Goal: Contribute content: Contribute content

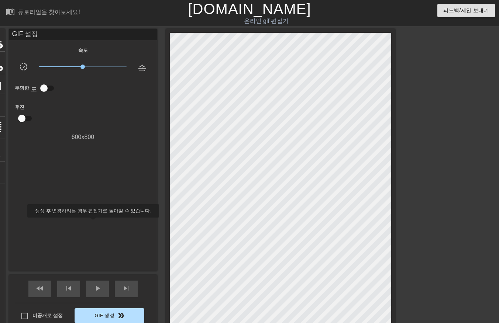
scroll to position [96, 15]
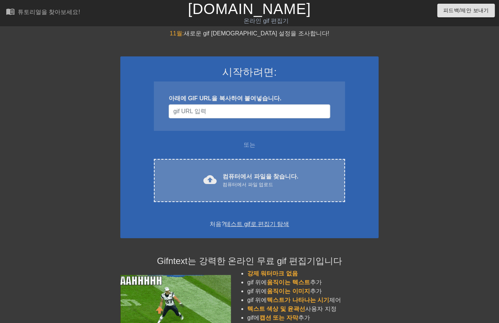
click at [267, 174] on font "컴퓨터에서 파일을 찾습니다." at bounding box center [261, 176] width 76 height 6
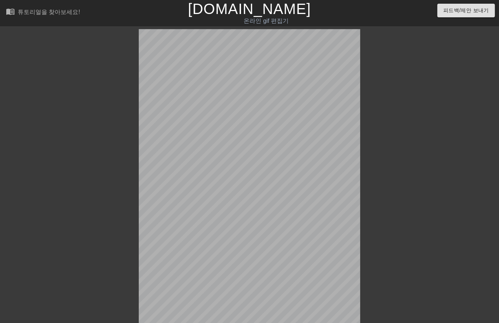
scroll to position [18, 0]
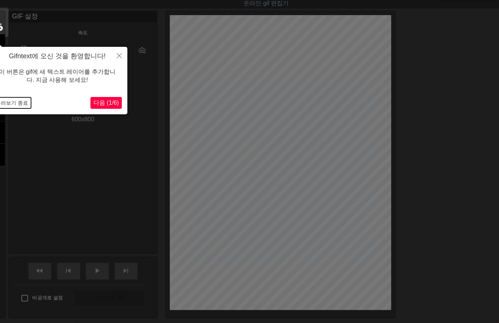
click at [15, 102] on button "둘러보기 종료" at bounding box center [12, 102] width 38 height 11
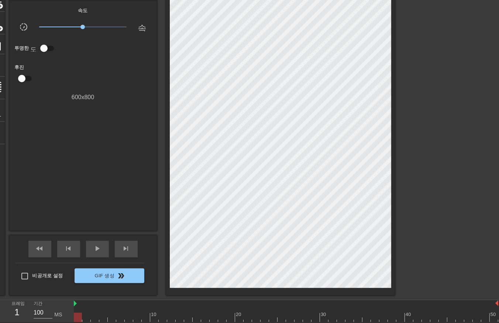
scroll to position [38, 0]
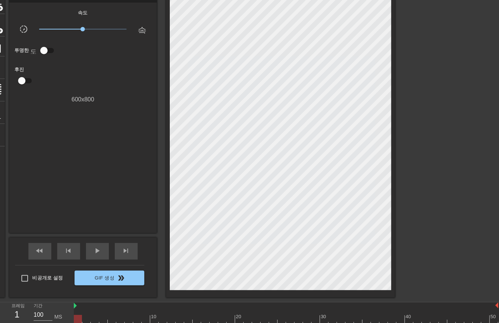
click at [9, 242] on div "fast_rewind skip_previous play_arrow skip_next 비공개로 설정 Gif 생성 double_arrow" at bounding box center [83, 268] width 148 height 60
click at [86, 317] on div at bounding box center [286, 319] width 424 height 9
drag, startPoint x: 94, startPoint y: 315, endPoint x: 101, endPoint y: 317, distance: 7.0
click at [94, 316] on div at bounding box center [286, 319] width 424 height 9
click at [104, 318] on div at bounding box center [286, 319] width 424 height 9
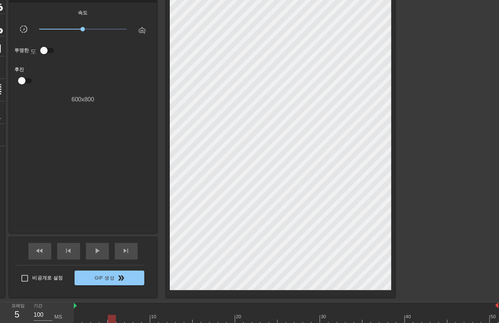
drag, startPoint x: 112, startPoint y: 319, endPoint x: 116, endPoint y: 318, distance: 4.6
click at [112, 319] on div at bounding box center [286, 319] width 424 height 9
click at [120, 317] on div at bounding box center [286, 319] width 424 height 9
drag, startPoint x: 127, startPoint y: 319, endPoint x: 131, endPoint y: 320, distance: 4.1
click at [128, 320] on div at bounding box center [286, 319] width 424 height 9
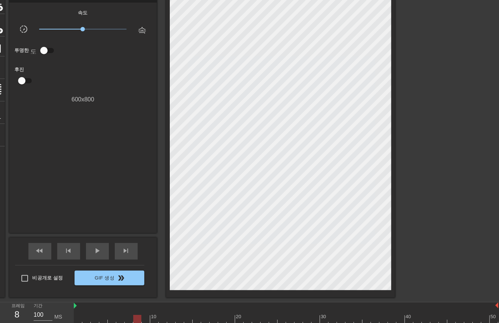
drag, startPoint x: 135, startPoint y: 319, endPoint x: 141, endPoint y: 319, distance: 5.2
click at [137, 319] on div at bounding box center [286, 319] width 424 height 9
click at [147, 318] on div at bounding box center [286, 319] width 424 height 9
click at [154, 319] on div at bounding box center [286, 319] width 424 height 9
drag, startPoint x: 163, startPoint y: 320, endPoint x: 167, endPoint y: 320, distance: 4.4
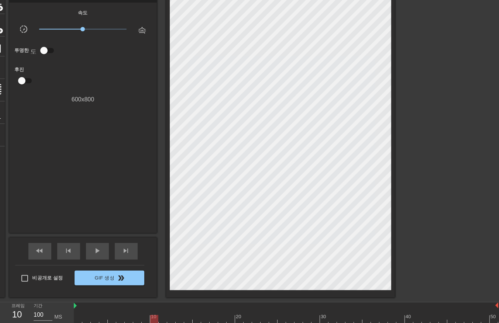
click at [163, 320] on div at bounding box center [286, 319] width 424 height 9
click at [169, 319] on div at bounding box center [286, 319] width 424 height 9
drag, startPoint x: 180, startPoint y: 320, endPoint x: 186, endPoint y: 319, distance: 5.6
click at [181, 321] on div at bounding box center [286, 319] width 424 height 9
drag, startPoint x: 187, startPoint y: 317, endPoint x: 191, endPoint y: 319, distance: 4.6
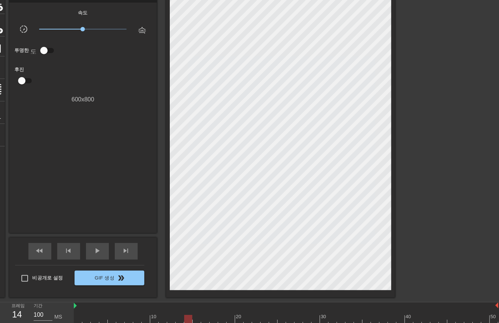
click at [187, 318] on div at bounding box center [286, 319] width 424 height 9
click at [196, 319] on div at bounding box center [286, 319] width 424 height 9
click at [205, 319] on div at bounding box center [286, 319] width 424 height 9
click at [214, 319] on div at bounding box center [286, 319] width 424 height 9
click at [220, 320] on div at bounding box center [286, 319] width 424 height 9
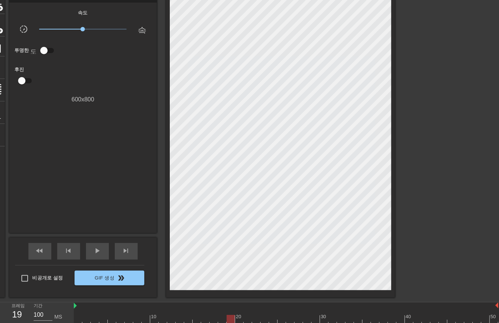
click at [229, 319] on div at bounding box center [286, 319] width 424 height 9
drag, startPoint x: 239, startPoint y: 318, endPoint x: 248, endPoint y: 321, distance: 9.7
click at [239, 319] on div at bounding box center [286, 319] width 424 height 9
click at [246, 320] on div at bounding box center [286, 319] width 424 height 9
click at [255, 318] on div at bounding box center [286, 319] width 424 height 9
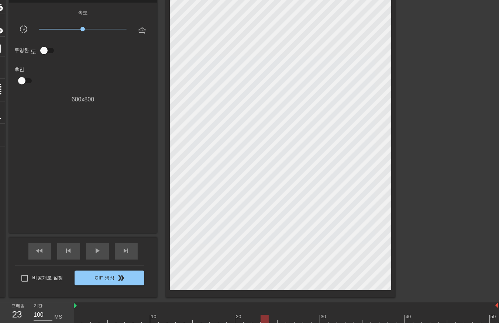
drag, startPoint x: 263, startPoint y: 318, endPoint x: 270, endPoint y: 319, distance: 7.1
click at [265, 319] on div at bounding box center [286, 319] width 424 height 9
drag, startPoint x: 271, startPoint y: 316, endPoint x: 275, endPoint y: 321, distance: 6.7
click at [271, 318] on div at bounding box center [286, 319] width 424 height 9
click at [282, 319] on div at bounding box center [286, 319] width 424 height 9
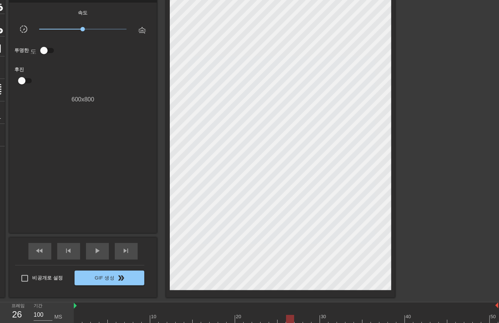
drag, startPoint x: 290, startPoint y: 318, endPoint x: 298, endPoint y: 327, distance: 11.3
click at [292, 322] on div at bounding box center [286, 319] width 424 height 9
drag, startPoint x: 297, startPoint y: 317, endPoint x: 302, endPoint y: 323, distance: 7.1
click at [297, 318] on div at bounding box center [286, 319] width 424 height 9
click at [306, 319] on div at bounding box center [286, 319] width 424 height 9
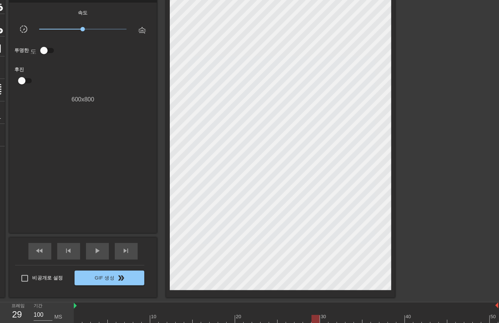
click at [312, 317] on div at bounding box center [286, 319] width 424 height 9
drag, startPoint x: 78, startPoint y: 309, endPoint x: 88, endPoint y: 309, distance: 10.0
click at [79, 309] on div at bounding box center [286, 306] width 424 height 7
click at [78, 319] on div at bounding box center [286, 319] width 424 height 9
click at [85, 318] on div at bounding box center [286, 319] width 424 height 9
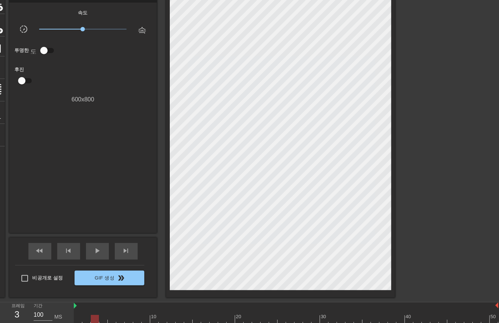
drag, startPoint x: 94, startPoint y: 317, endPoint x: 100, endPoint y: 320, distance: 6.4
click at [94, 318] on div at bounding box center [286, 319] width 424 height 9
drag, startPoint x: 105, startPoint y: 317, endPoint x: 104, endPoint y: 322, distance: 5.3
click at [103, 320] on div at bounding box center [286, 319] width 424 height 9
click at [112, 320] on div at bounding box center [286, 319] width 424 height 9
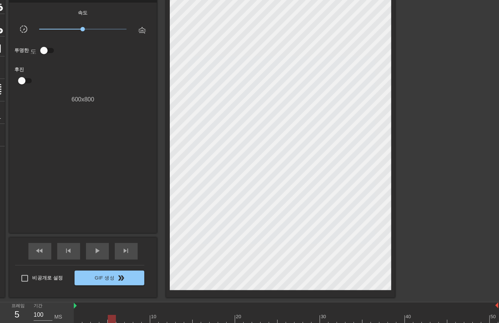
click at [119, 319] on div at bounding box center [286, 319] width 424 height 9
click at [128, 321] on div at bounding box center [286, 319] width 424 height 9
click at [133, 320] on div at bounding box center [286, 319] width 424 height 9
click at [144, 320] on div at bounding box center [286, 319] width 424 height 9
click at [154, 319] on div at bounding box center [286, 319] width 424 height 9
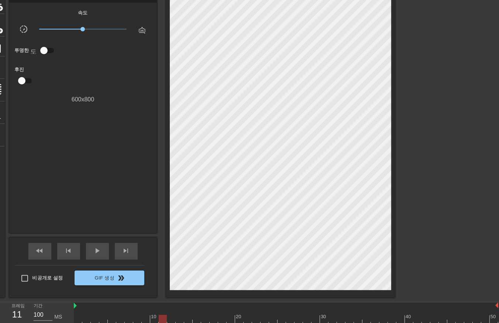
drag, startPoint x: 161, startPoint y: 318, endPoint x: 167, endPoint y: 319, distance: 6.0
click at [161, 319] on div at bounding box center [286, 319] width 424 height 9
click at [170, 319] on div at bounding box center [286, 319] width 424 height 9
click at [178, 319] on div at bounding box center [286, 319] width 424 height 9
click at [185, 319] on div at bounding box center [286, 319] width 424 height 9
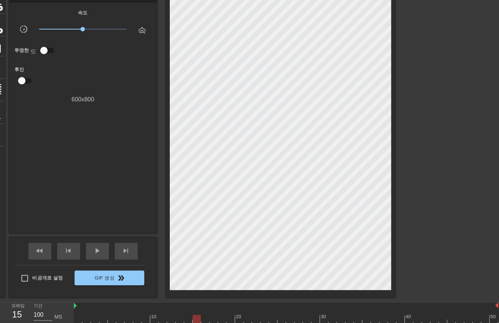
click at [196, 320] on div at bounding box center [286, 319] width 424 height 9
drag, startPoint x: 204, startPoint y: 318, endPoint x: 213, endPoint y: 319, distance: 8.1
click at [204, 319] on div at bounding box center [286, 319] width 424 height 9
drag, startPoint x: 211, startPoint y: 318, endPoint x: 217, endPoint y: 319, distance: 5.3
click at [211, 318] on div at bounding box center [286, 319] width 424 height 9
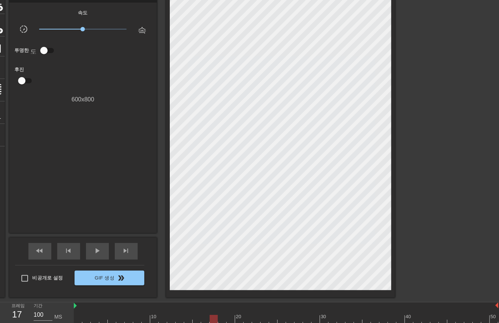
click at [222, 319] on div at bounding box center [286, 319] width 424 height 9
click at [229, 317] on div at bounding box center [286, 319] width 424 height 9
drag, startPoint x: 238, startPoint y: 319, endPoint x: 242, endPoint y: 317, distance: 4.1
click at [239, 319] on div at bounding box center [286, 319] width 424 height 9
click at [245, 317] on div at bounding box center [286, 319] width 424 height 9
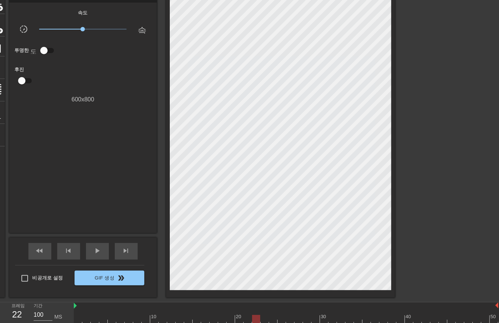
click at [254, 320] on div at bounding box center [286, 319] width 424 height 9
drag, startPoint x: 264, startPoint y: 319, endPoint x: 272, endPoint y: 318, distance: 8.2
click at [264, 319] on div at bounding box center [286, 319] width 424 height 9
drag, startPoint x: 272, startPoint y: 317, endPoint x: 276, endPoint y: 319, distance: 4.1
click at [272, 317] on div at bounding box center [286, 319] width 424 height 9
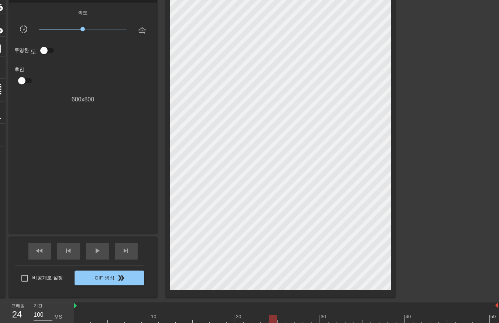
click at [283, 320] on div at bounding box center [286, 319] width 424 height 9
click at [289, 320] on div at bounding box center [286, 319] width 424 height 9
drag, startPoint x: 297, startPoint y: 318, endPoint x: 303, endPoint y: 319, distance: 5.7
click at [298, 319] on div at bounding box center [286, 319] width 424 height 9
click at [305, 318] on div at bounding box center [286, 319] width 424 height 9
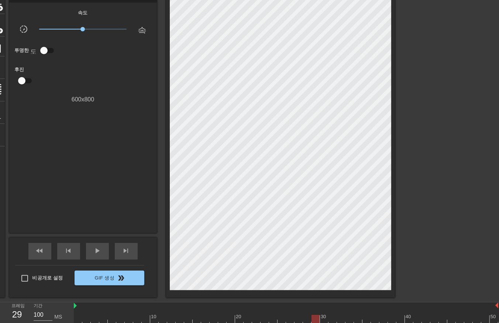
drag, startPoint x: 316, startPoint y: 316, endPoint x: 324, endPoint y: 320, distance: 8.1
click at [316, 317] on div at bounding box center [286, 319] width 424 height 9
drag, startPoint x: 323, startPoint y: 317, endPoint x: 329, endPoint y: 322, distance: 7.3
click at [323, 318] on div at bounding box center [286, 319] width 424 height 9
drag, startPoint x: 331, startPoint y: 317, endPoint x: 337, endPoint y: 320, distance: 6.6
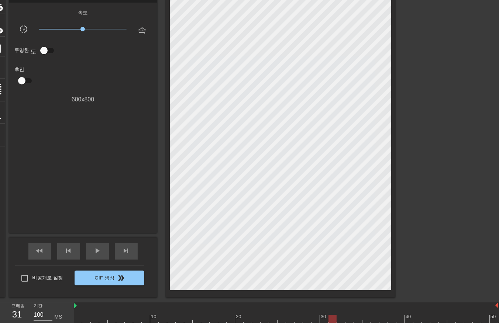
click at [331, 319] on div at bounding box center [286, 319] width 424 height 9
click at [340, 319] on div at bounding box center [286, 319] width 424 height 9
click at [348, 318] on div at bounding box center [286, 319] width 424 height 9
click at [358, 318] on div at bounding box center [286, 319] width 424 height 9
click at [364, 322] on div at bounding box center [286, 319] width 424 height 9
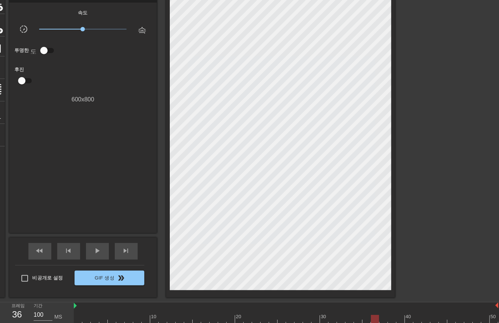
drag, startPoint x: 374, startPoint y: 317, endPoint x: 379, endPoint y: 322, distance: 7.3
click at [374, 319] on div at bounding box center [286, 319] width 424 height 9
drag, startPoint x: 382, startPoint y: 316, endPoint x: 391, endPoint y: 323, distance: 11.7
click at [382, 319] on div at bounding box center [286, 319] width 424 height 9
drag, startPoint x: 392, startPoint y: 317, endPoint x: 397, endPoint y: 321, distance: 7.1
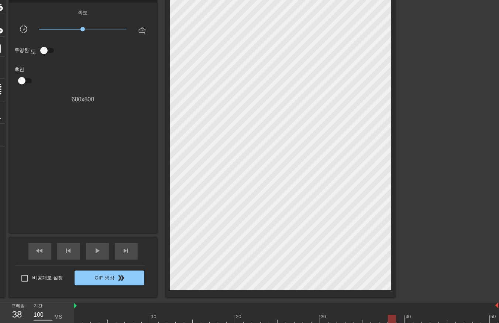
click at [393, 322] on div at bounding box center [286, 319] width 424 height 9
drag, startPoint x: 399, startPoint y: 317, endPoint x: 403, endPoint y: 321, distance: 6.8
click at [398, 318] on div at bounding box center [286, 319] width 424 height 9
drag, startPoint x: 407, startPoint y: 317, endPoint x: 412, endPoint y: 322, distance: 6.3
click at [407, 319] on div at bounding box center [286, 319] width 424 height 9
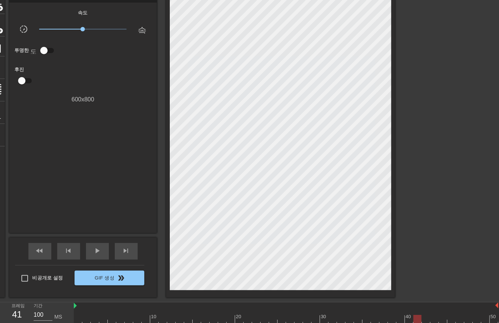
drag, startPoint x: 418, startPoint y: 316, endPoint x: 423, endPoint y: 320, distance: 5.8
click at [418, 320] on div at bounding box center [286, 319] width 424 height 9
drag, startPoint x: 425, startPoint y: 318, endPoint x: 431, endPoint y: 323, distance: 7.6
click at [425, 320] on div at bounding box center [286, 319] width 424 height 9
drag, startPoint x: 433, startPoint y: 317, endPoint x: 436, endPoint y: 322, distance: 6.5
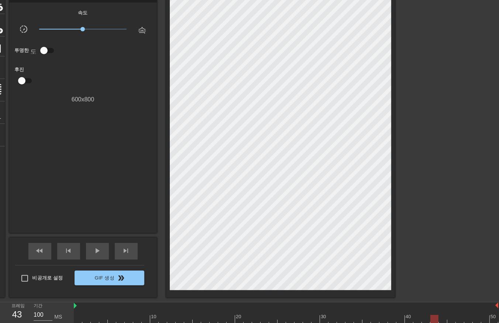
click at [433, 319] on div at bounding box center [286, 319] width 424 height 9
drag, startPoint x: 443, startPoint y: 318, endPoint x: 449, endPoint y: 322, distance: 7.5
click at [441, 320] on div at bounding box center [286, 319] width 424 height 9
drag, startPoint x: 454, startPoint y: 316, endPoint x: 457, endPoint y: 321, distance: 6.1
click at [453, 319] on div at bounding box center [286, 319] width 424 height 9
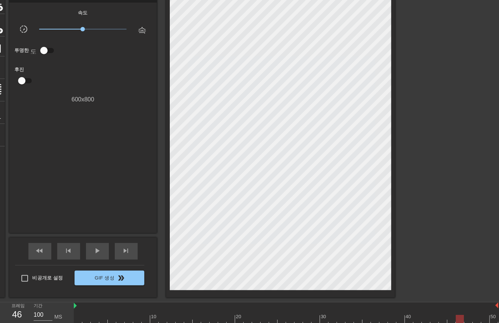
drag, startPoint x: 459, startPoint y: 317, endPoint x: 464, endPoint y: 325, distance: 9.4
click at [459, 320] on div at bounding box center [286, 319] width 424 height 9
drag, startPoint x: 466, startPoint y: 316, endPoint x: 472, endPoint y: 322, distance: 8.6
click at [467, 319] on div at bounding box center [286, 319] width 424 height 9
click at [477, 318] on div at bounding box center [286, 319] width 424 height 9
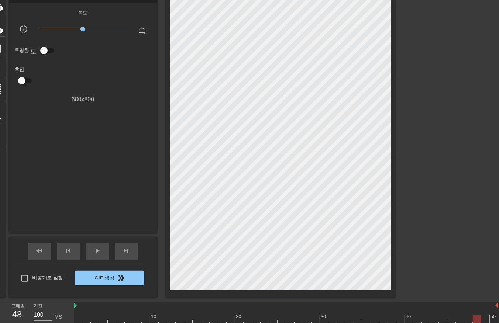
drag, startPoint x: 483, startPoint y: 316, endPoint x: 485, endPoint y: 321, distance: 5.8
click at [485, 321] on div at bounding box center [286, 319] width 424 height 9
drag, startPoint x: 492, startPoint y: 316, endPoint x: 489, endPoint y: 323, distance: 7.8
click at [490, 320] on div at bounding box center [286, 319] width 424 height 9
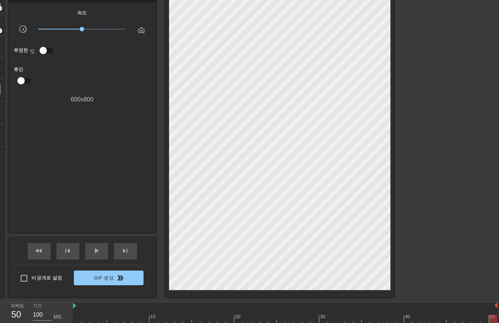
scroll to position [38, 15]
